Goal: Task Accomplishment & Management: Manage account settings

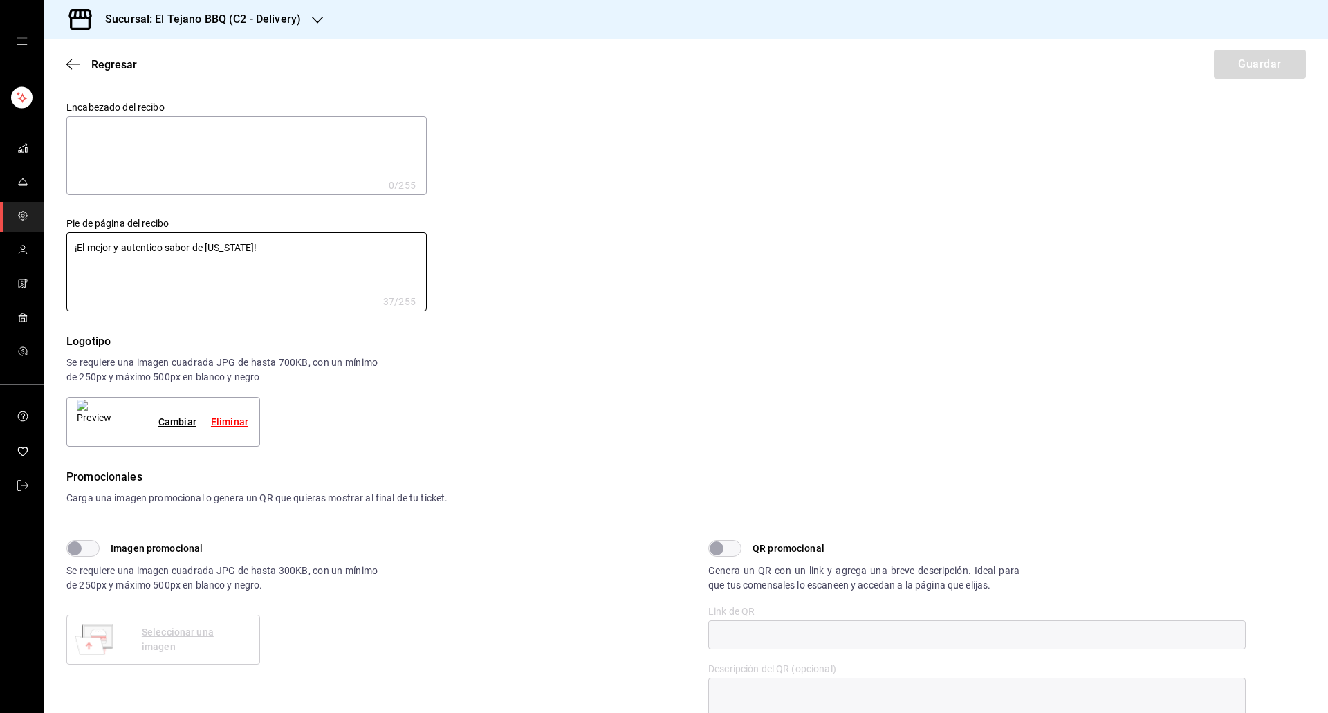
drag, startPoint x: 307, startPoint y: 249, endPoint x: 71, endPoint y: 201, distance: 241.2
click at [71, 201] on div "Pie de página del recibo ¡El mejor y autentico sabor de [US_STATE]! x 37 /255 P…" at bounding box center [235, 253] width 382 height 116
click at [168, 136] on textarea at bounding box center [246, 155] width 360 height 79
paste textarea "¡El mejor y autentico sabor de [US_STATE]!"
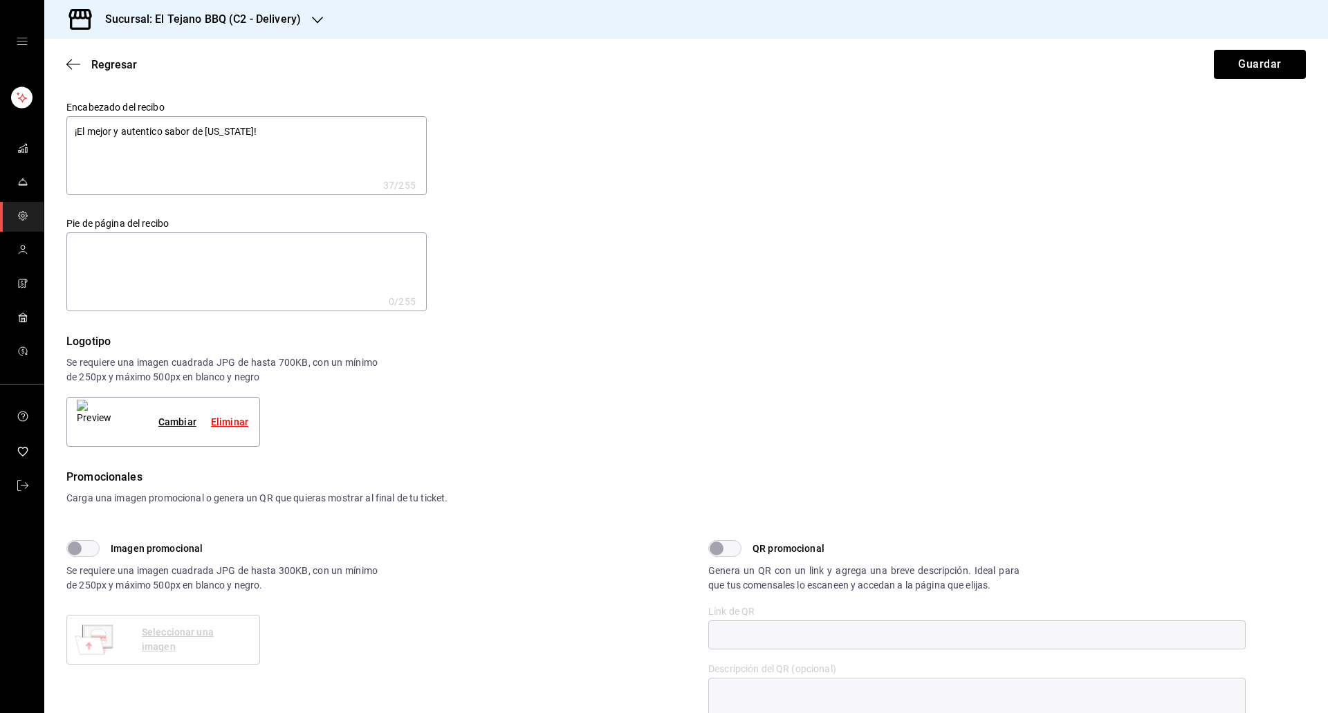
click at [272, 143] on textarea "¡El mejor y autentico sabor de [US_STATE]!" at bounding box center [246, 155] width 360 height 79
click at [120, 253] on textarea at bounding box center [246, 271] width 360 height 79
click at [131, 123] on textarea "¡El mejor y autentico sabor de [US_STATE]!" at bounding box center [246, 155] width 360 height 79
click at [136, 129] on textarea "¡El mejor y autentico sabor de [US_STATE]!" at bounding box center [246, 155] width 360 height 79
click at [0, 0] on lt-span "aut é ntico" at bounding box center [0, 0] width 0 height 0
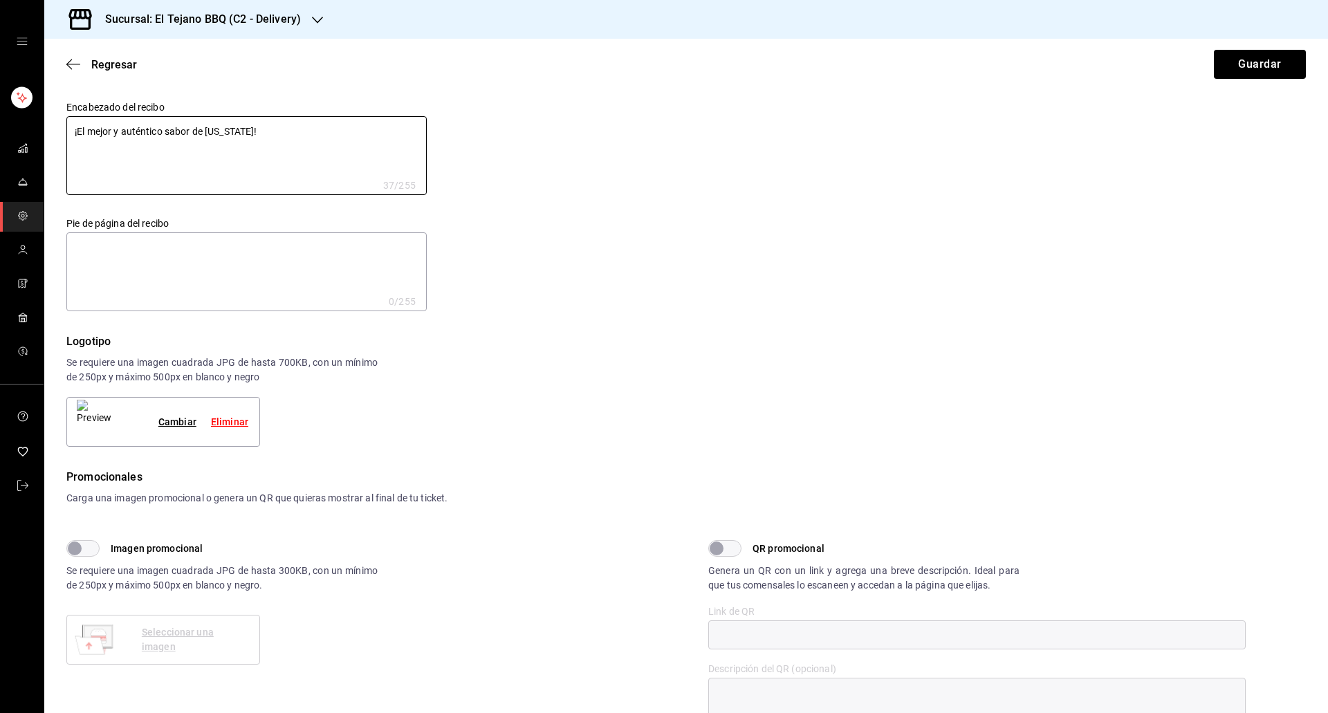
type textarea "¡El mejor y auténtico sabor de [US_STATE]!"
click at [174, 278] on textarea at bounding box center [246, 271] width 360 height 79
click at [440, 109] on div "Encabezado del recibo ¡El mejor y auténtico sabor de [US_STATE]! x 37 /255 Enca…" at bounding box center [678, 197] width 1256 height 227
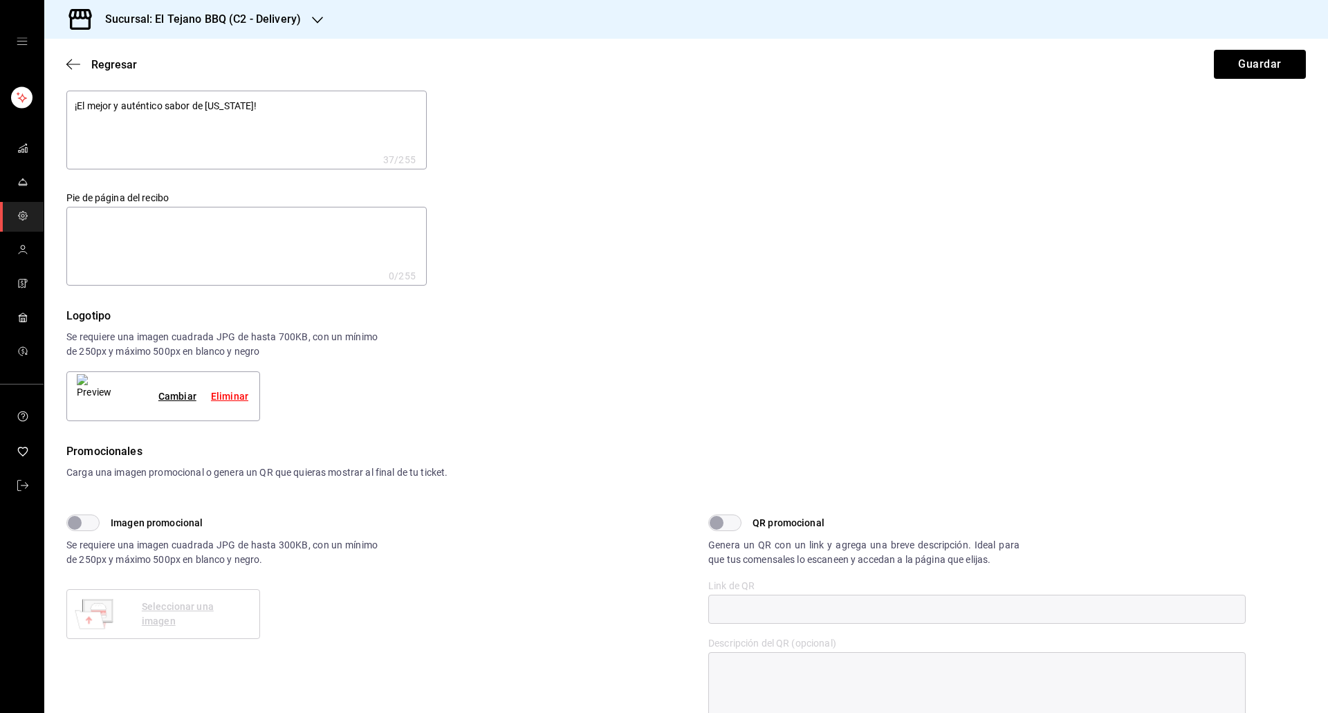
scroll to position [28, 0]
click at [1001, 321] on div "Logotipo" at bounding box center [685, 314] width 1239 height 17
click at [494, 621] on div "Imagen promocional Se requiere una imagen cuadrada JPG de hasta 300KB, con un m…" at bounding box center [376, 620] width 620 height 216
click at [857, 482] on div "Promocionales Carga una imagen promocional o genera un QR que quieras mostrar a…" at bounding box center [685, 465] width 1239 height 49
click at [138, 257] on textarea at bounding box center [246, 244] width 360 height 79
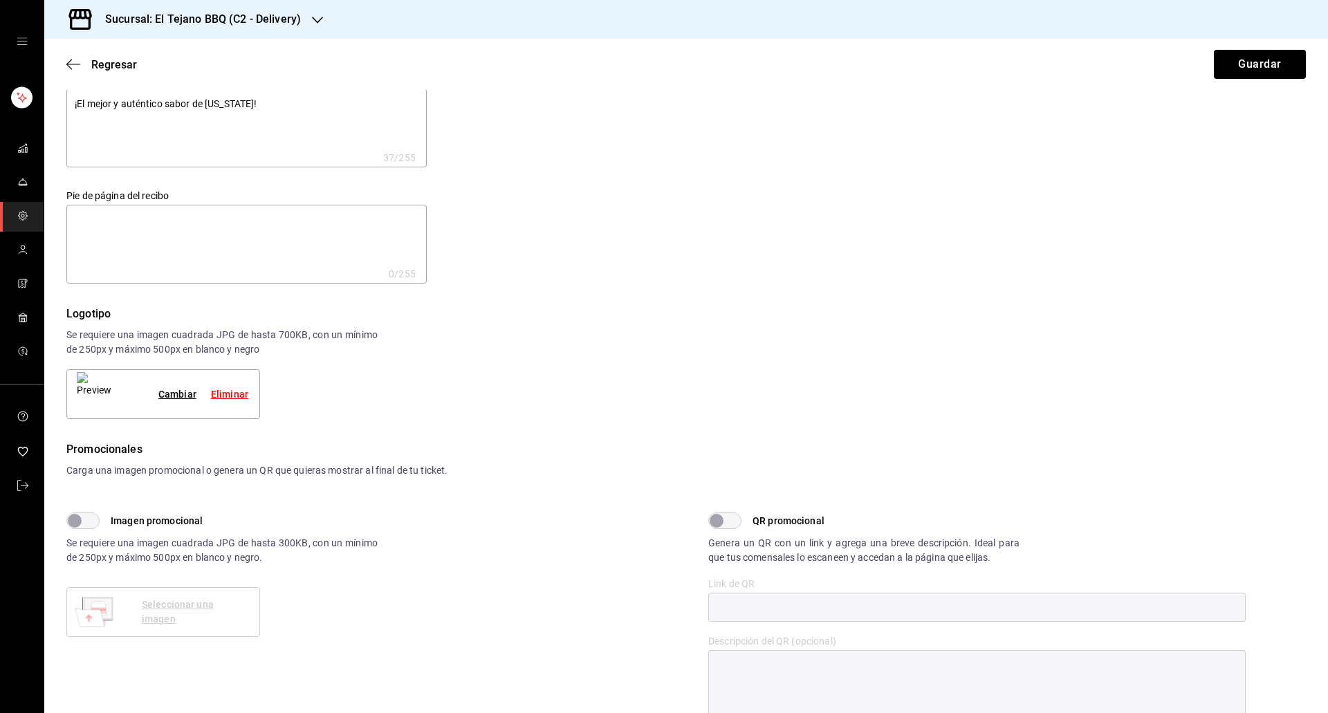
paste textarea "La factura debe solicitarse el día del consumo escaneando el código QR impreso …"
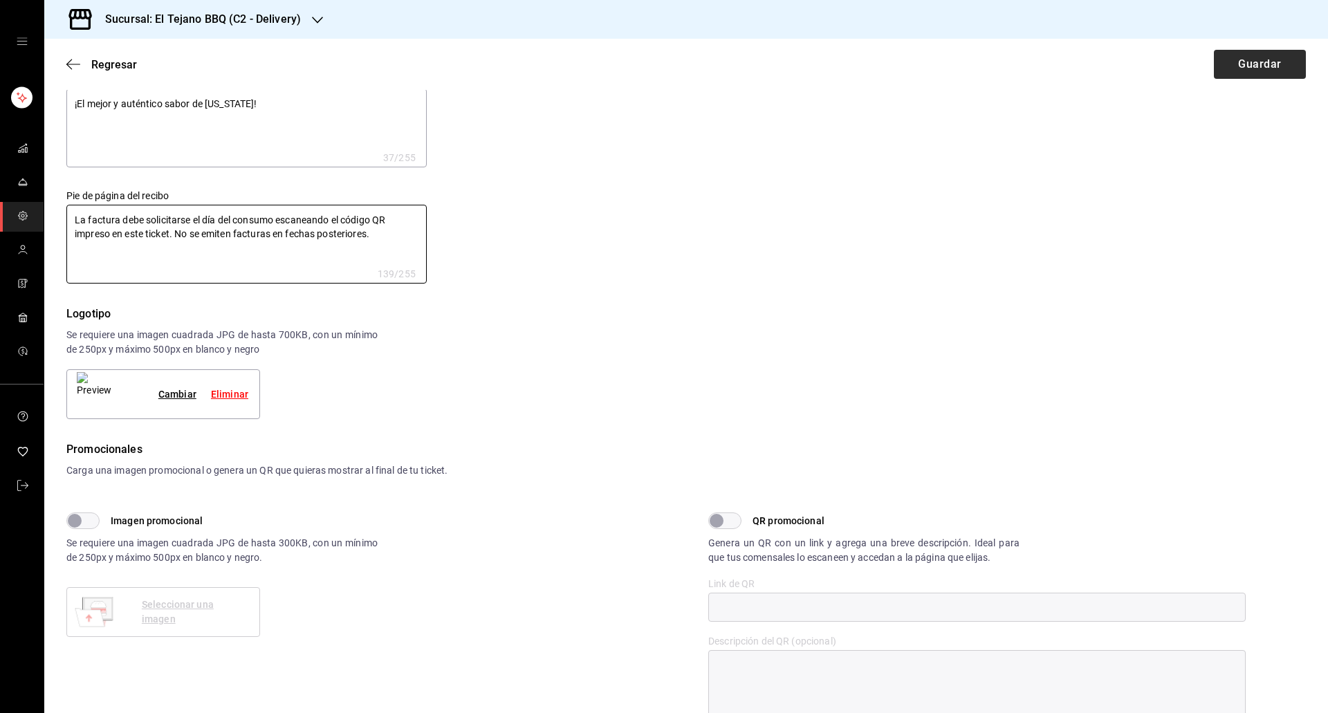
type textarea "La factura debe solicitarse el día del consumo escaneando el código QR impreso …"
click at [1243, 56] on button "Guardar" at bounding box center [1259, 64] width 92 height 29
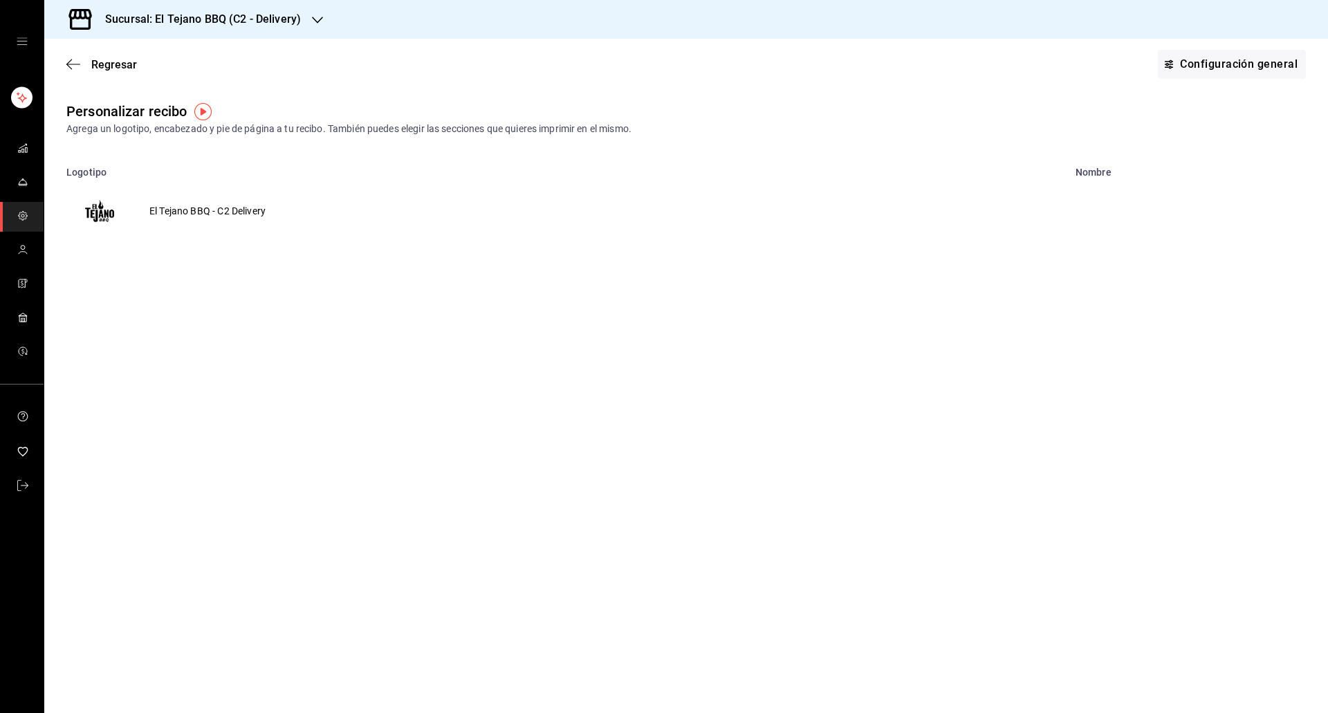
click at [192, 205] on td "El Tejano BBQ - C2 Delivery" at bounding box center [207, 211] width 149 height 66
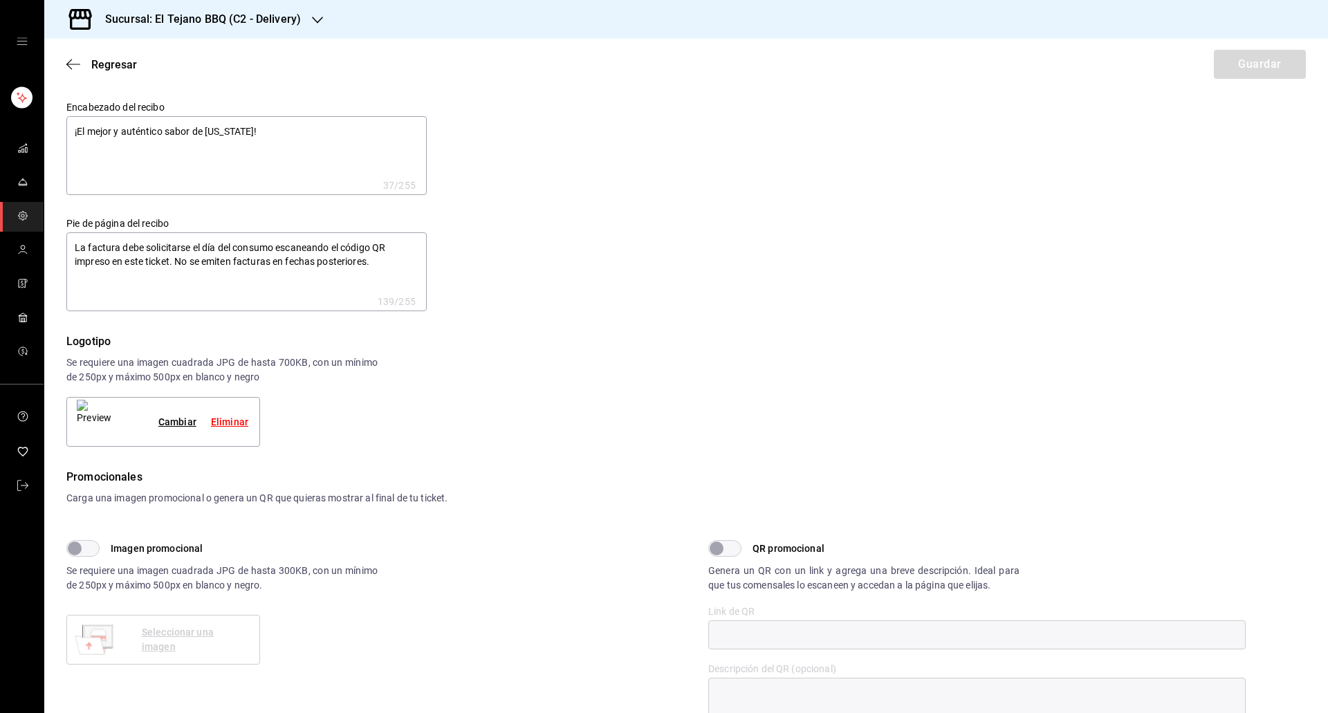
type textarea "x"
click at [79, 133] on textarea "¡El mejor y auténtico sabor de [US_STATE]!" at bounding box center [246, 155] width 360 height 79
type textarea "El mejor y auténtico sabor de [US_STATE]!"
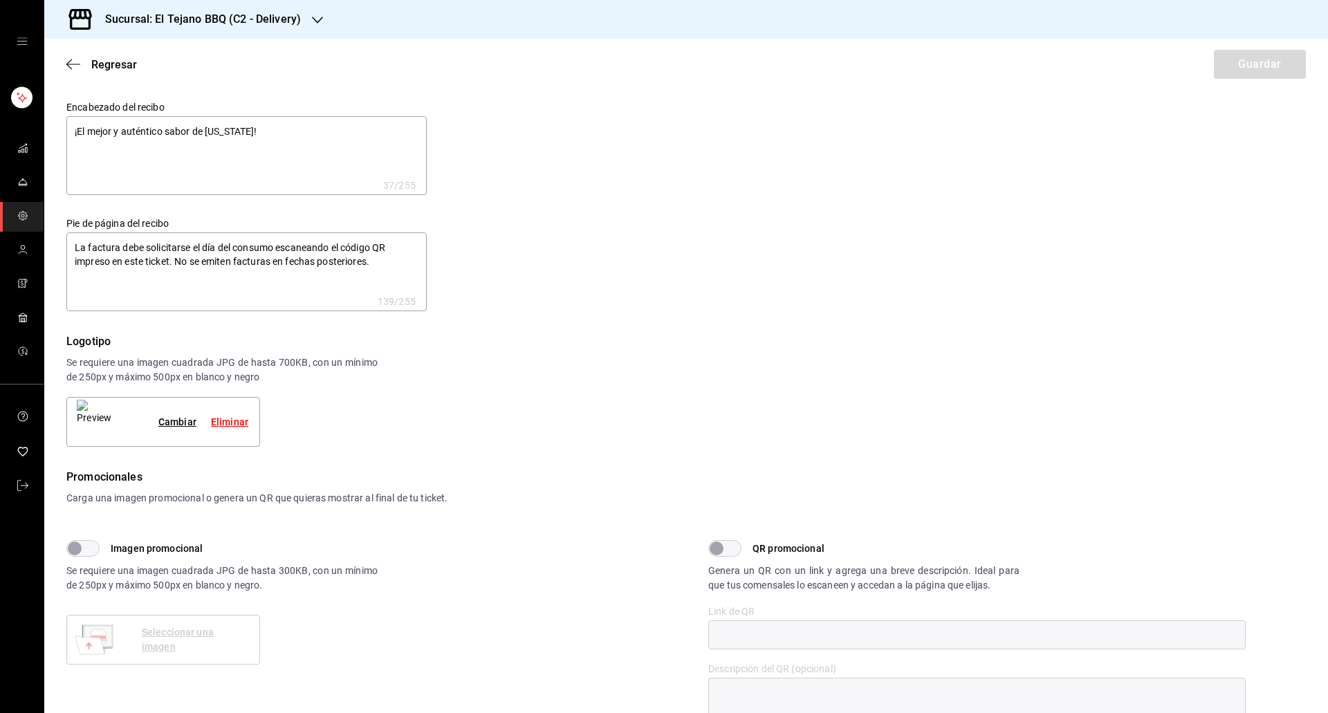
type textarea "x"
click at [287, 129] on textarea "El mejor y auténtico sabor de [US_STATE]!" at bounding box center [246, 155] width 360 height 79
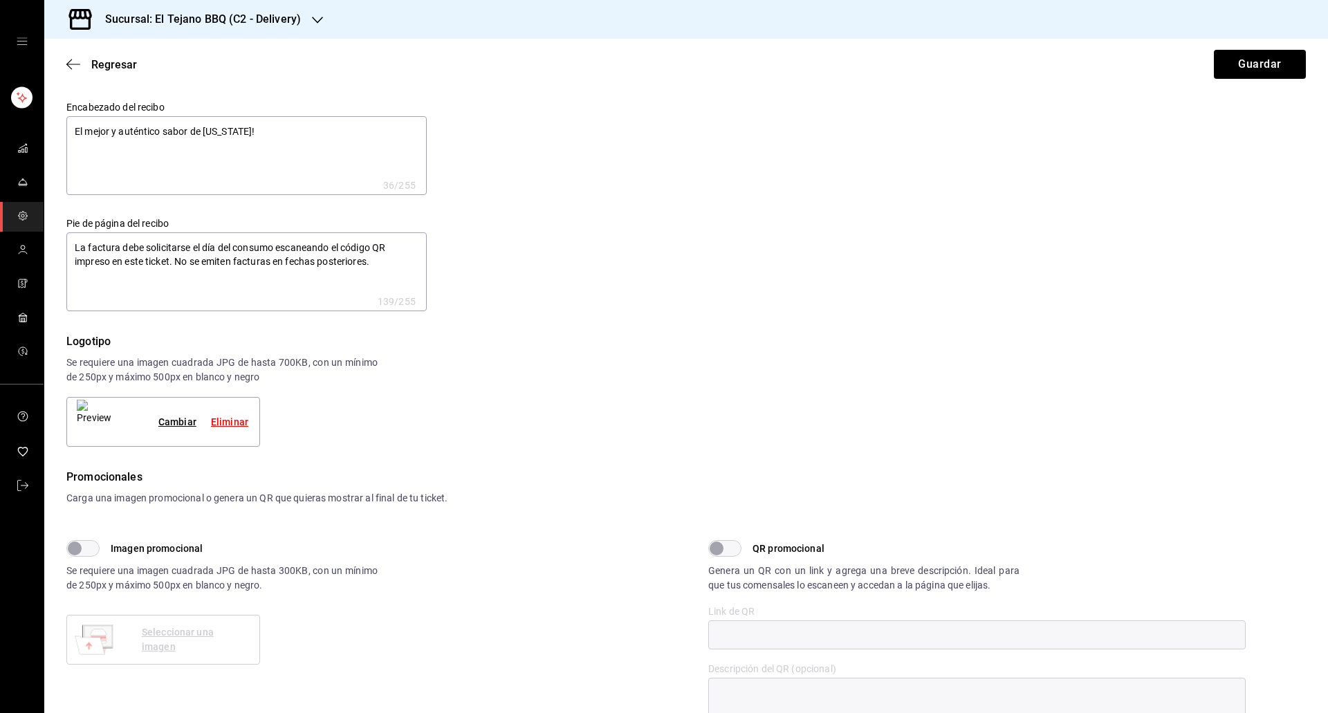
type textarea "El mejor y auténtico sabor de [US_STATE]"
type textarea "x"
click at [136, 130] on textarea "El mejor y auténtico sabor de [US_STATE]" at bounding box center [246, 155] width 360 height 79
type textarea "El mejor y autntico sabor de [US_STATE]"
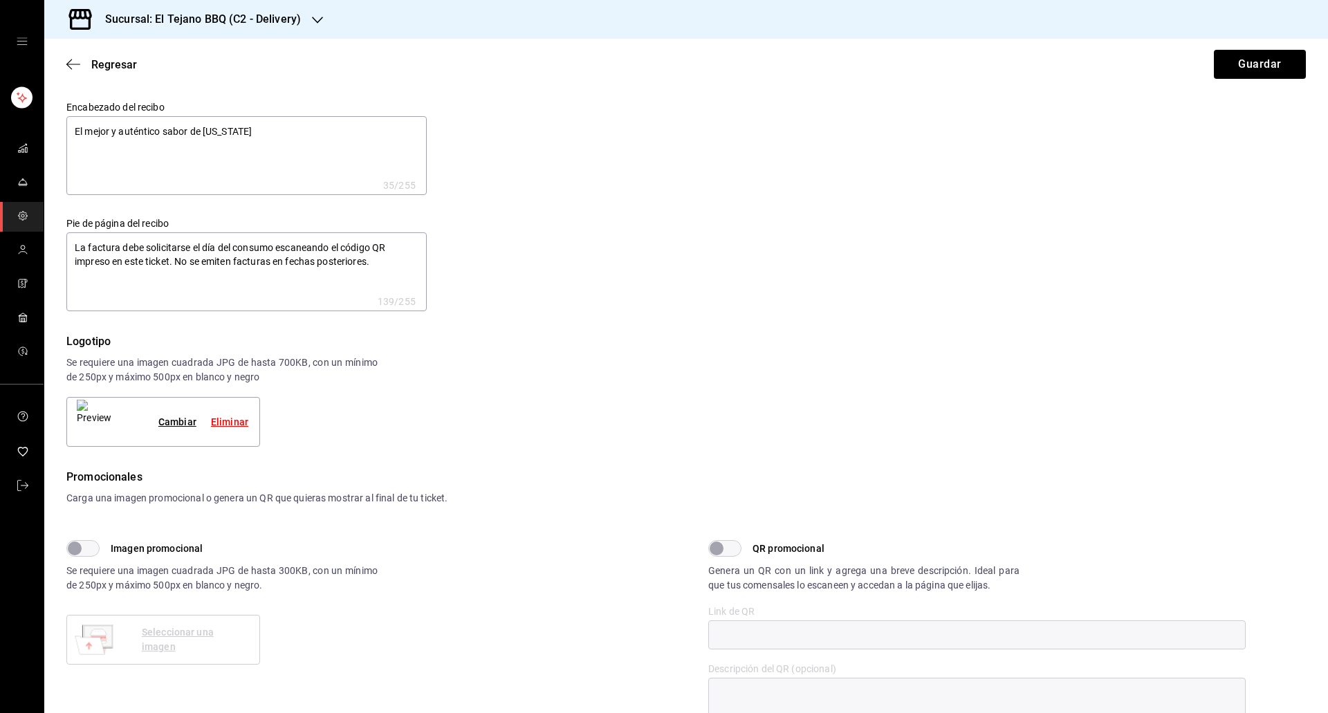
type textarea "x"
type textarea "El mejor y autentico sabor de [US_STATE]"
type textarea "x"
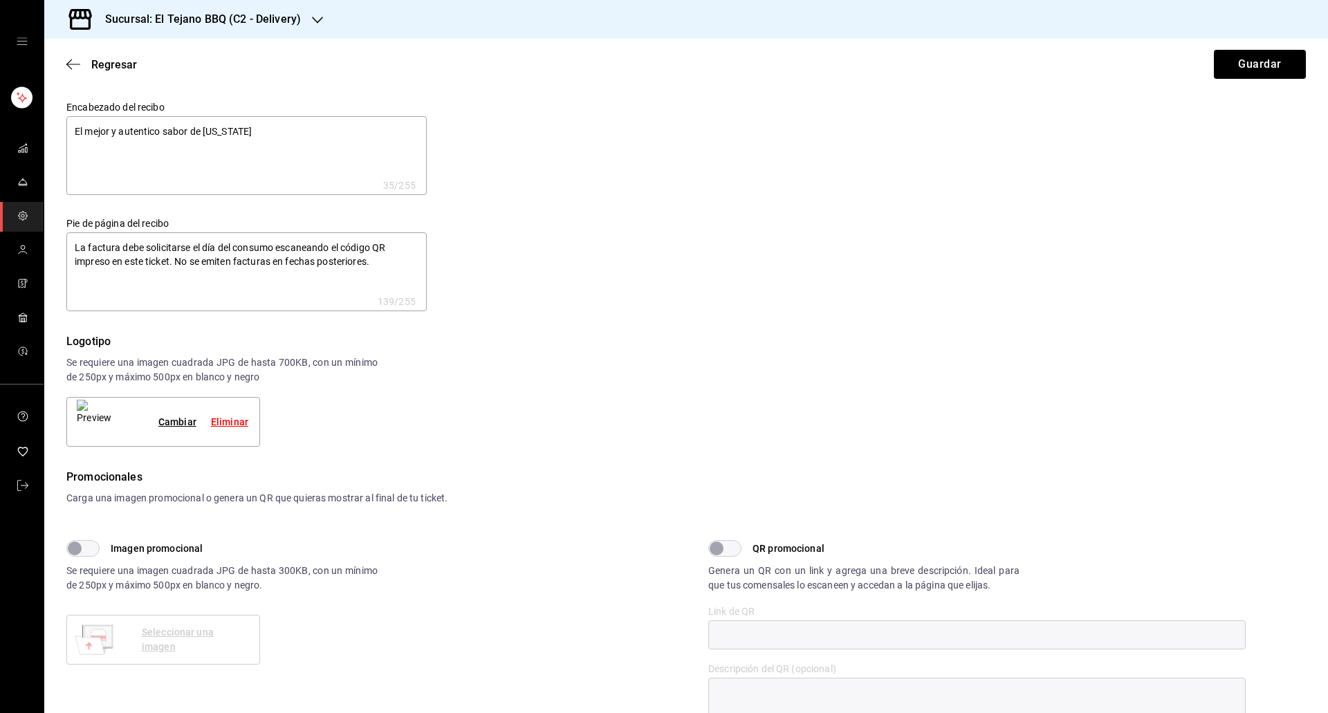
click at [266, 138] on textarea "El mejor y autentico sabor de [US_STATE]" at bounding box center [246, 155] width 360 height 79
type textarea "El mejor y autentico sabor de [US_STATE]!"
type textarea "x"
click at [79, 130] on textarea "El mejor y autentico sabor de [US_STATE]!" at bounding box center [246, 155] width 360 height 79
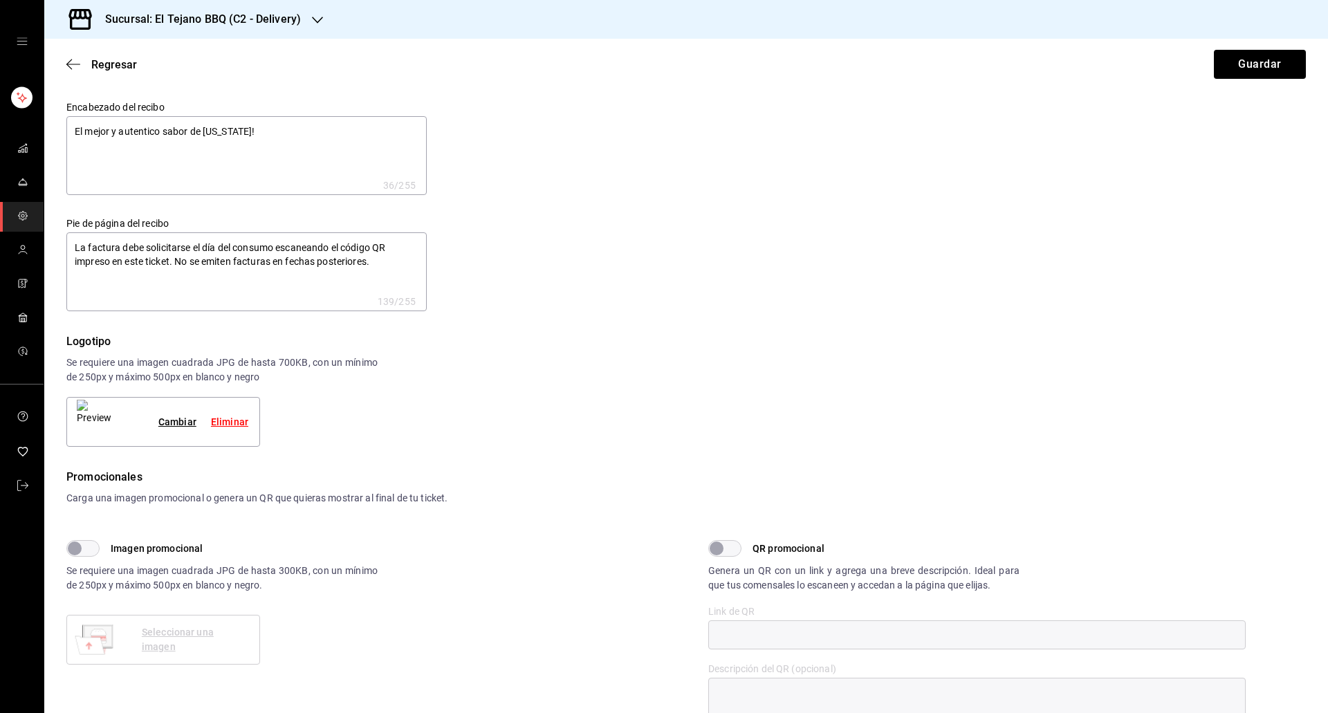
click at [139, 130] on textarea "El mejor y autentico sabor de [US_STATE]!" at bounding box center [246, 155] width 360 height 79
type textarea "El mejor y autentico sabor de [US_STATE]!"
type textarea "x"
click at [1065, 423] on div "Logotipo Se requiere una imagen cuadrada JPG de hasta 700KB, con un mínimo de 2…" at bounding box center [685, 389] width 1239 height 113
type textarea "x"
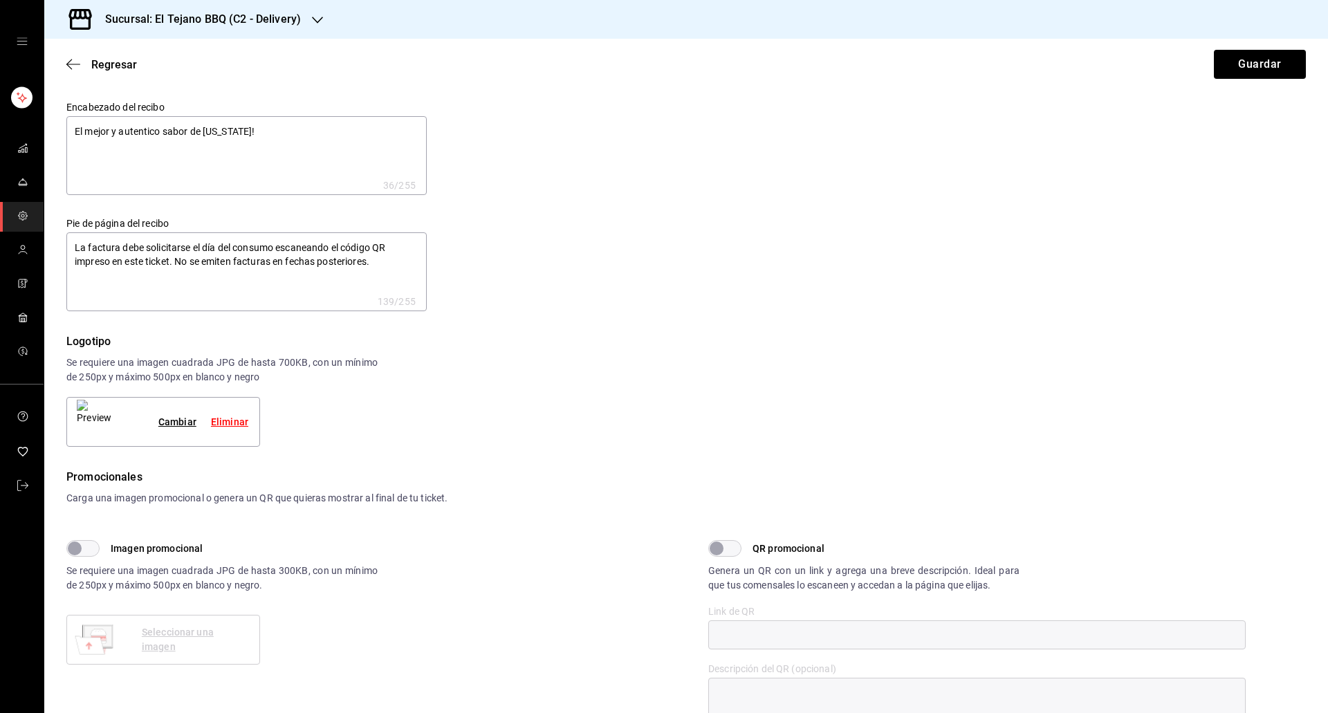
click at [212, 248] on textarea "La factura debe solicitarse el día del consumo escaneando el código QR impreso …" at bounding box center [246, 271] width 360 height 79
type textarea "x"
type textarea "La factura debe solicitarse el da del consumo escaneando el código QR impreso e…"
type textarea "x"
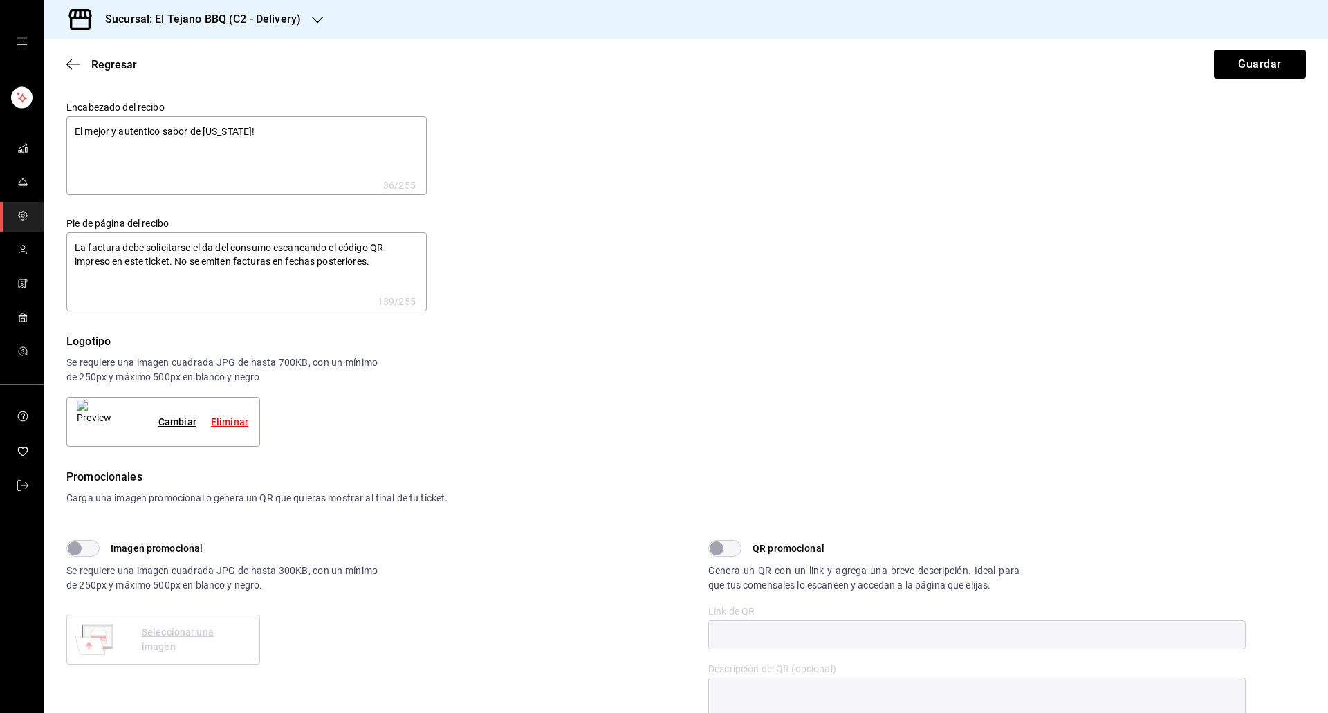
type textarea "La factura debe solicitarse el dia del consumo escaneando el código QR impreso …"
type textarea "x"
click at [357, 248] on textarea "La factura debe solicitarse el dia del consumo escaneando el código QR impreso …" at bounding box center [246, 271] width 360 height 79
type textarea "x"
type textarea "La factura debe solicitarse el dia del consumo escaneando el cdigo QR impreso e…"
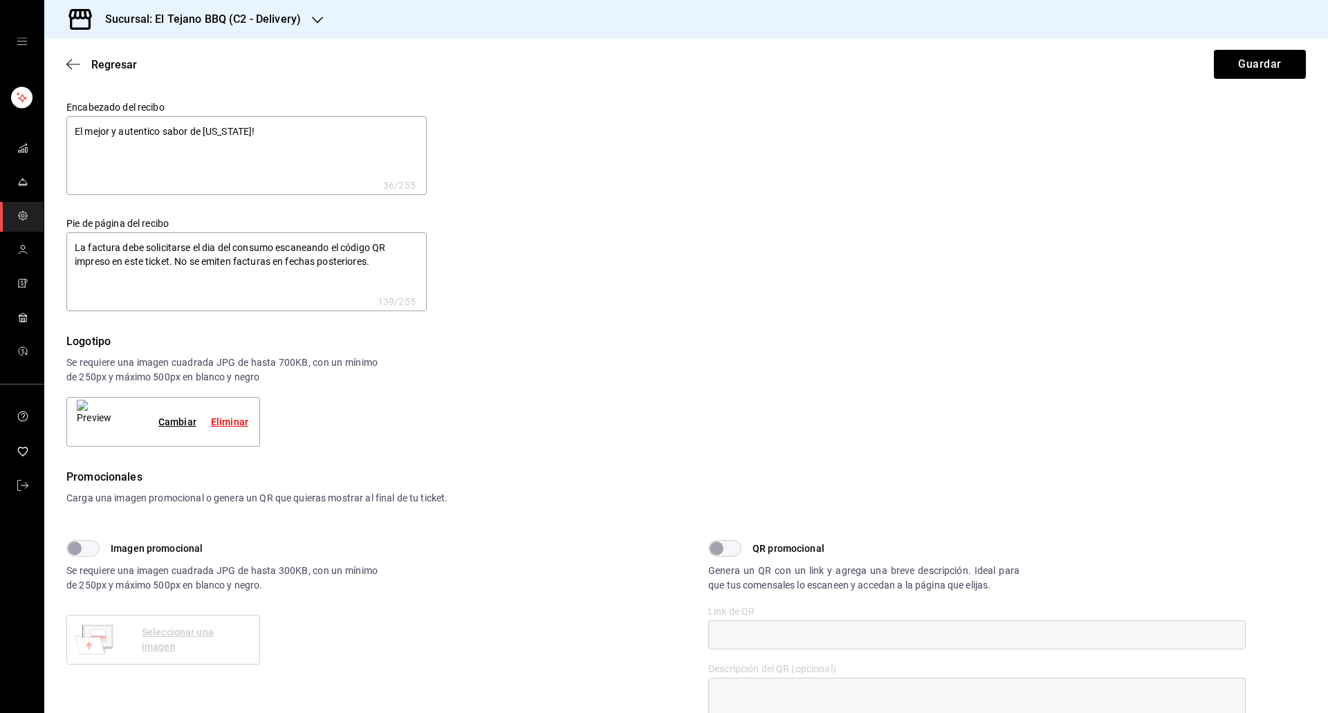
type textarea "x"
type textarea "La factura debe solicitarse el dia del consumo escaneando el codigo QR impreso …"
type textarea "x"
click at [178, 259] on textarea "La factura debe solicitarse el dia del consumo escaneando el codigo QR impreso …" at bounding box center [246, 271] width 360 height 79
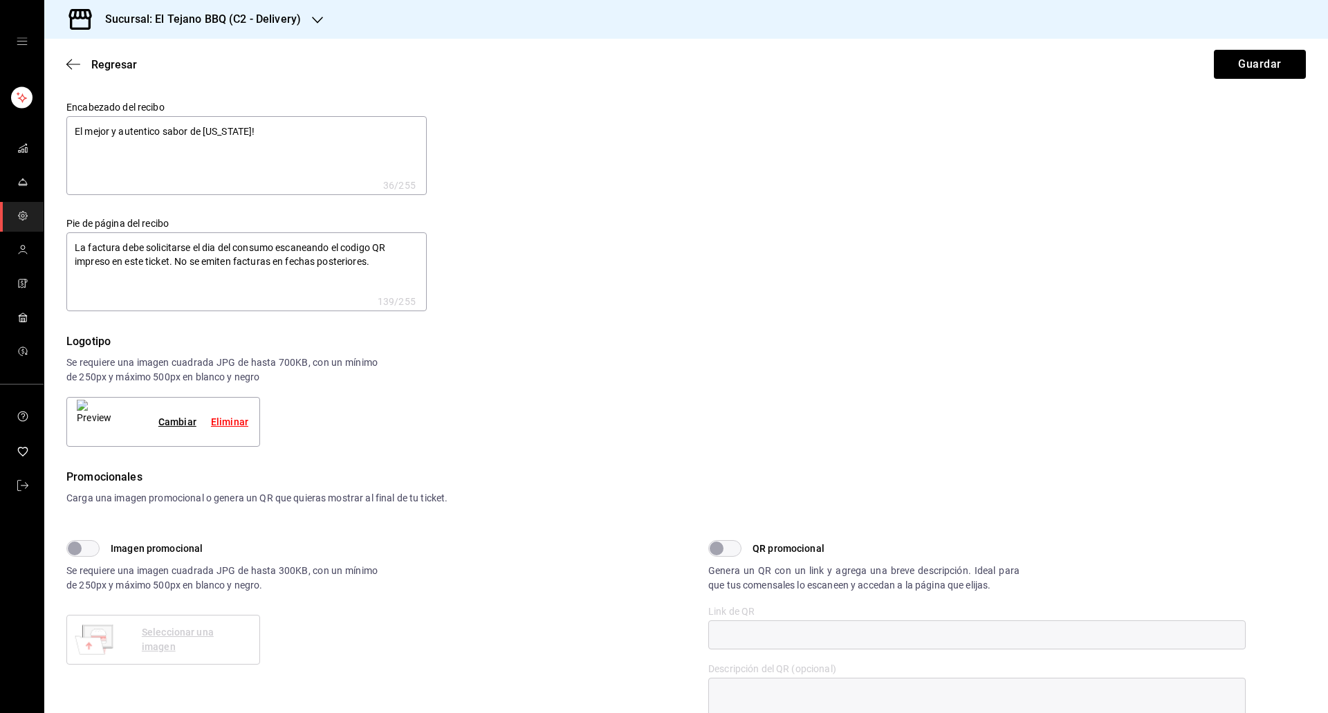
type textarea "x"
type textarea "La factura debe solicitarse el dia del consumo escaneando el codigo QR impreso …"
type textarea "x"
type textarea "La factura debe solicitarse el dia del consumo escaneando el codigo QR impreso …"
type textarea "x"
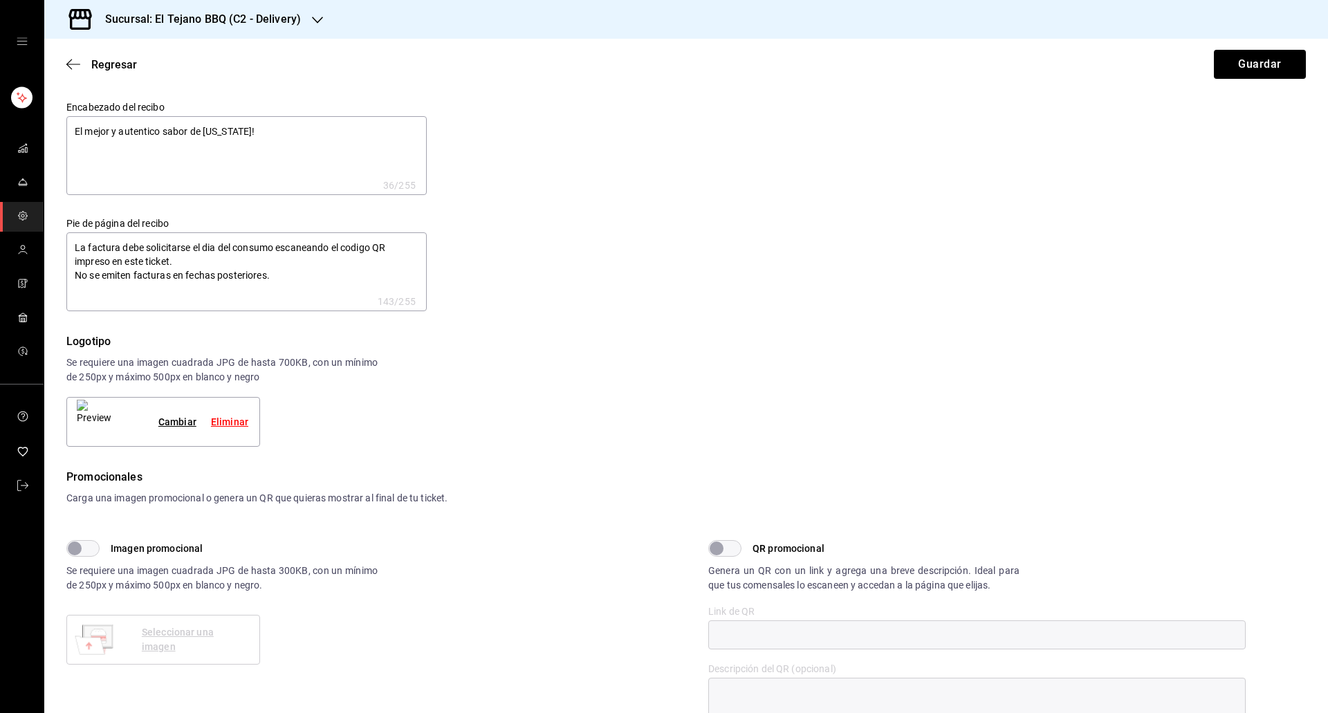
click at [640, 335] on div "Logotipo" at bounding box center [685, 341] width 1239 height 17
click at [1256, 73] on button "Guardar" at bounding box center [1259, 64] width 92 height 29
type textarea "x"
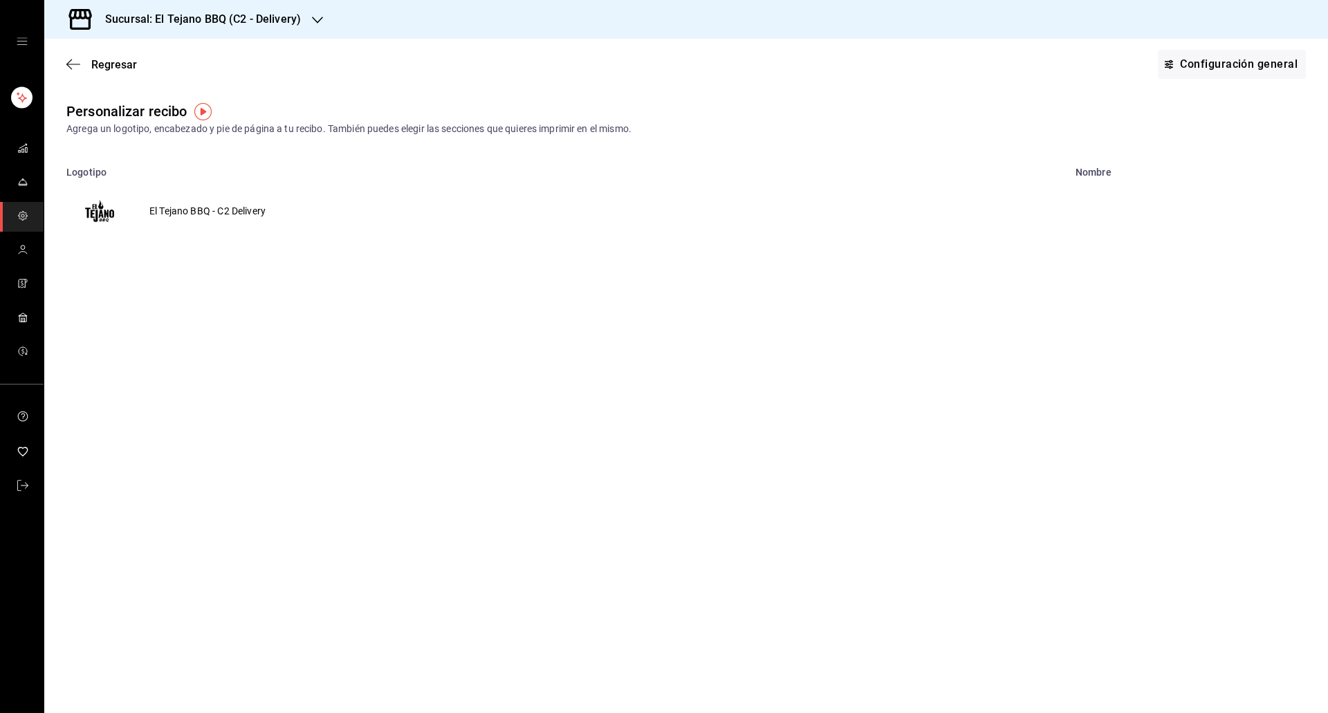
click at [225, 202] on td "El Tejano BBQ - C2 Delivery" at bounding box center [207, 211] width 149 height 66
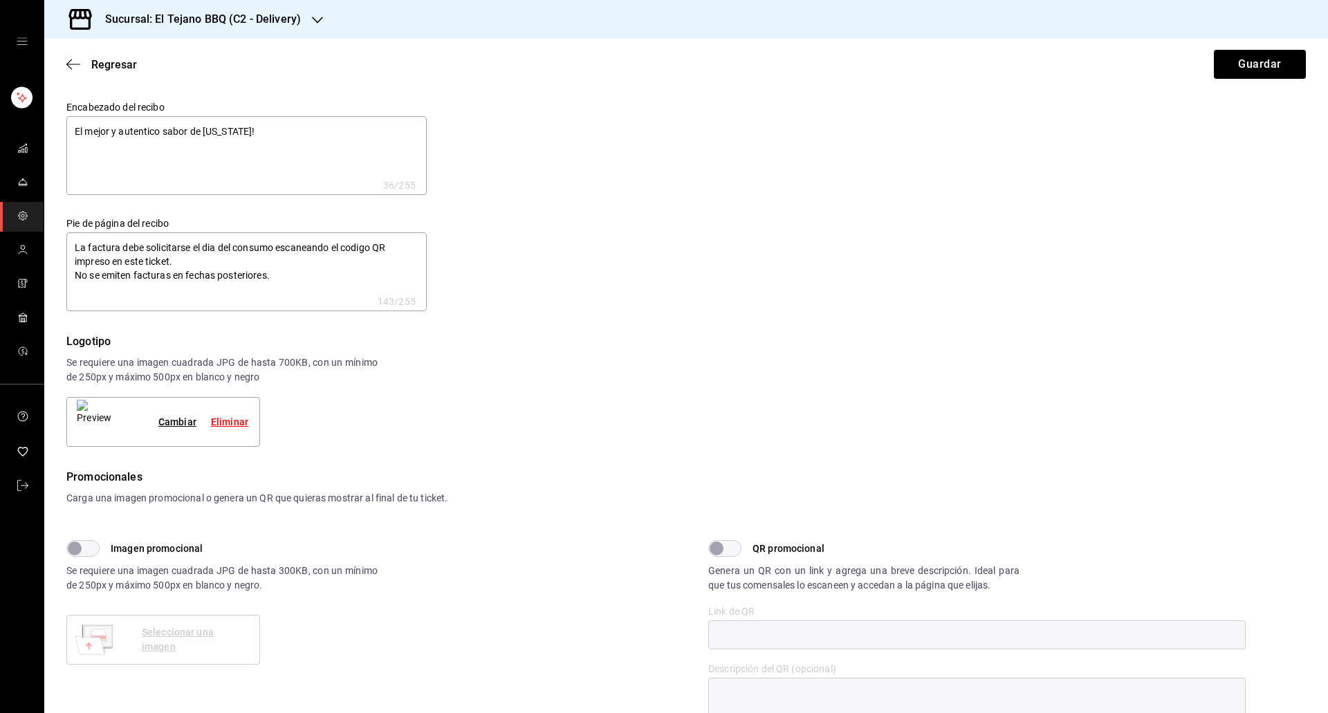
type textarea "x"
drag, startPoint x: 295, startPoint y: 276, endPoint x: 1, endPoint y: 177, distance: 310.1
click at [1, 177] on div "Sucursal: El Tejano BBQ (C2 - Delivery) Regresar Guardar Encabezado del recibo …" at bounding box center [664, 356] width 1328 height 713
type textarea "x"
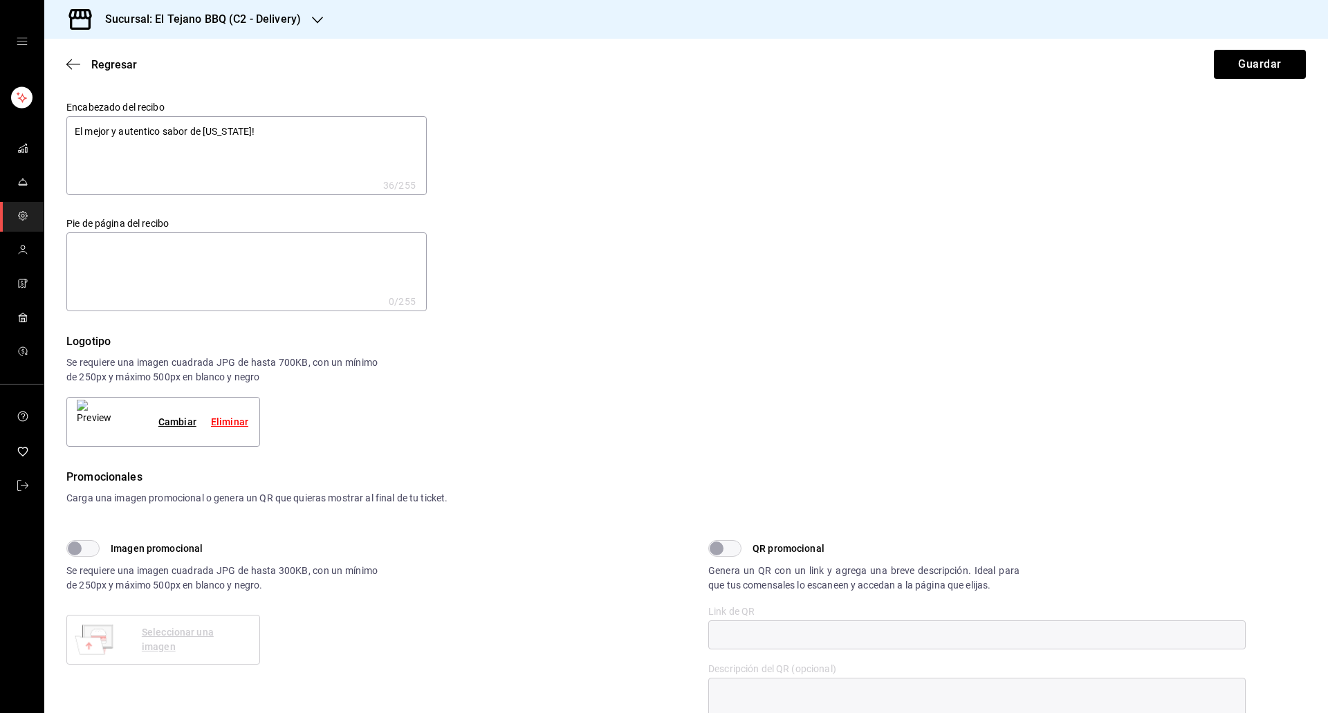
click at [966, 247] on div "Encabezado del recibo El mejor y autentico sabor de [US_STATE]! x 36 /255 Encab…" at bounding box center [678, 197] width 1256 height 227
click at [1243, 63] on button "Guardar" at bounding box center [1259, 64] width 92 height 29
type textarea "x"
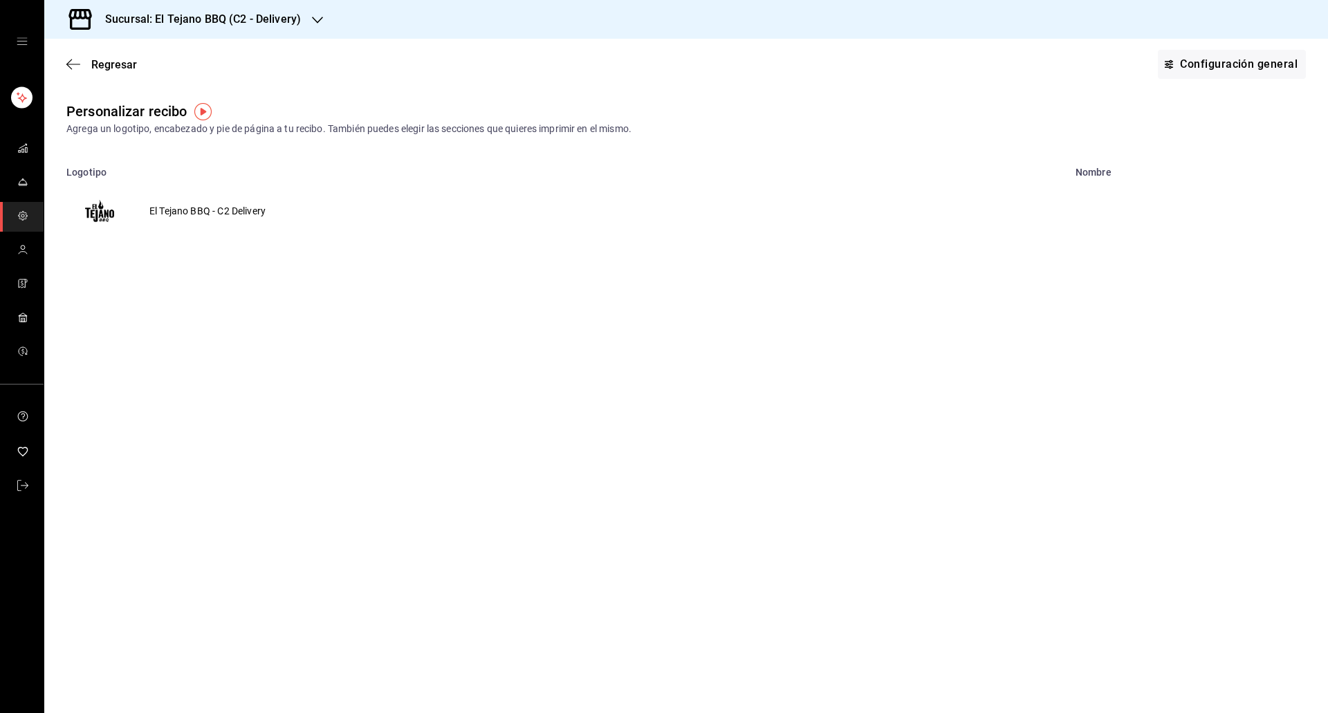
click at [1243, 63] on link "Configuración general" at bounding box center [1231, 64] width 148 height 29
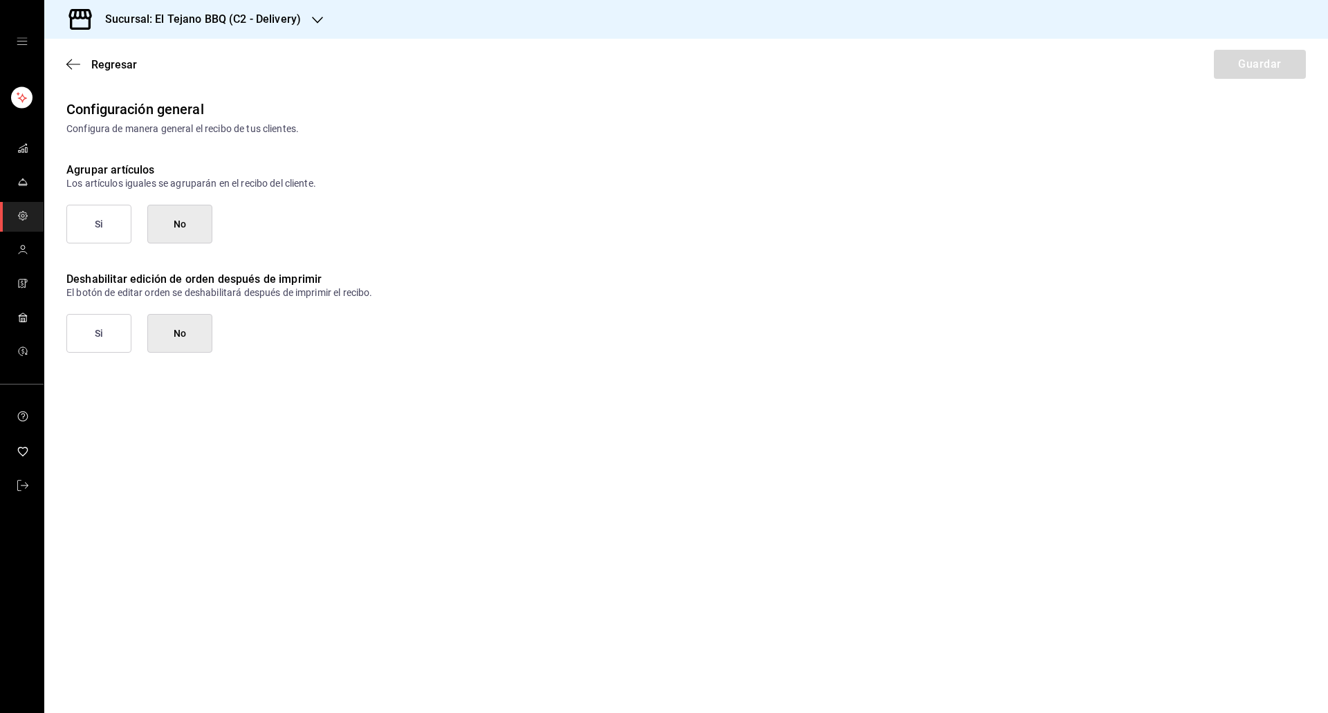
click at [1169, 319] on div "Si No" at bounding box center [685, 333] width 1239 height 39
